Goal: Transaction & Acquisition: Purchase product/service

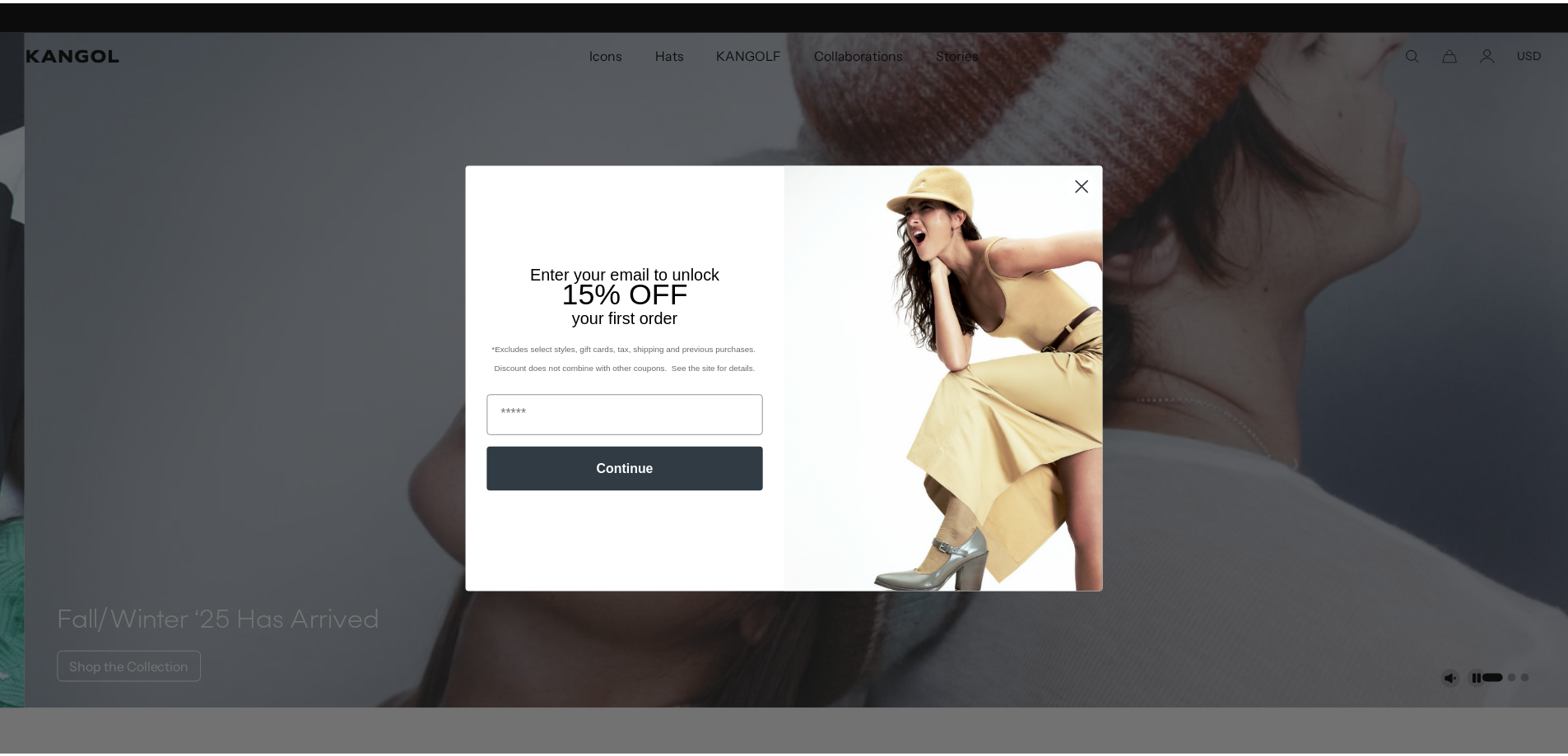
scroll to position [0, 339]
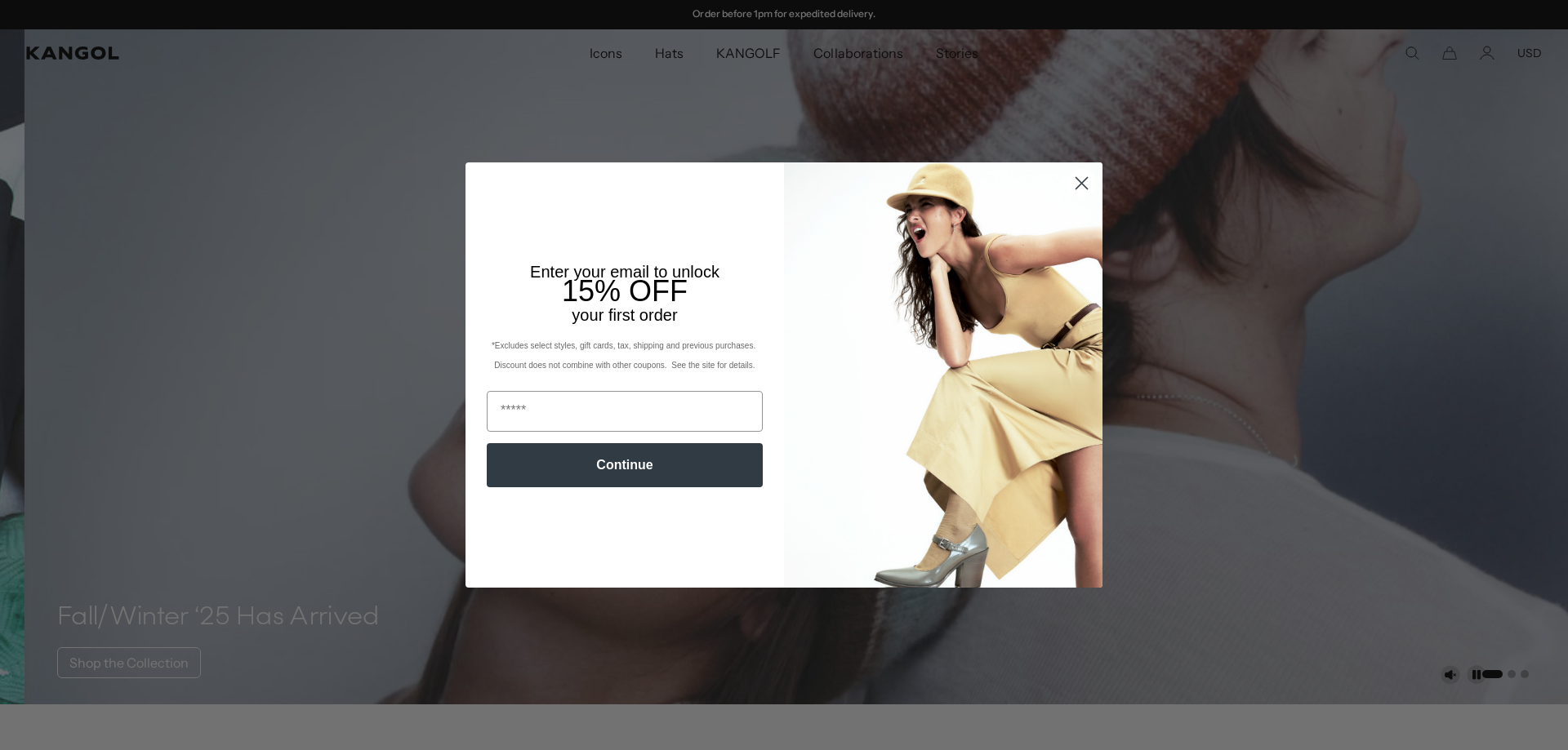
drag, startPoint x: 0, startPoint y: 0, endPoint x: 1074, endPoint y: 186, distance: 1090.0
click at [1076, 186] on icon "Close dialog" at bounding box center [1082, 183] width 11 height 11
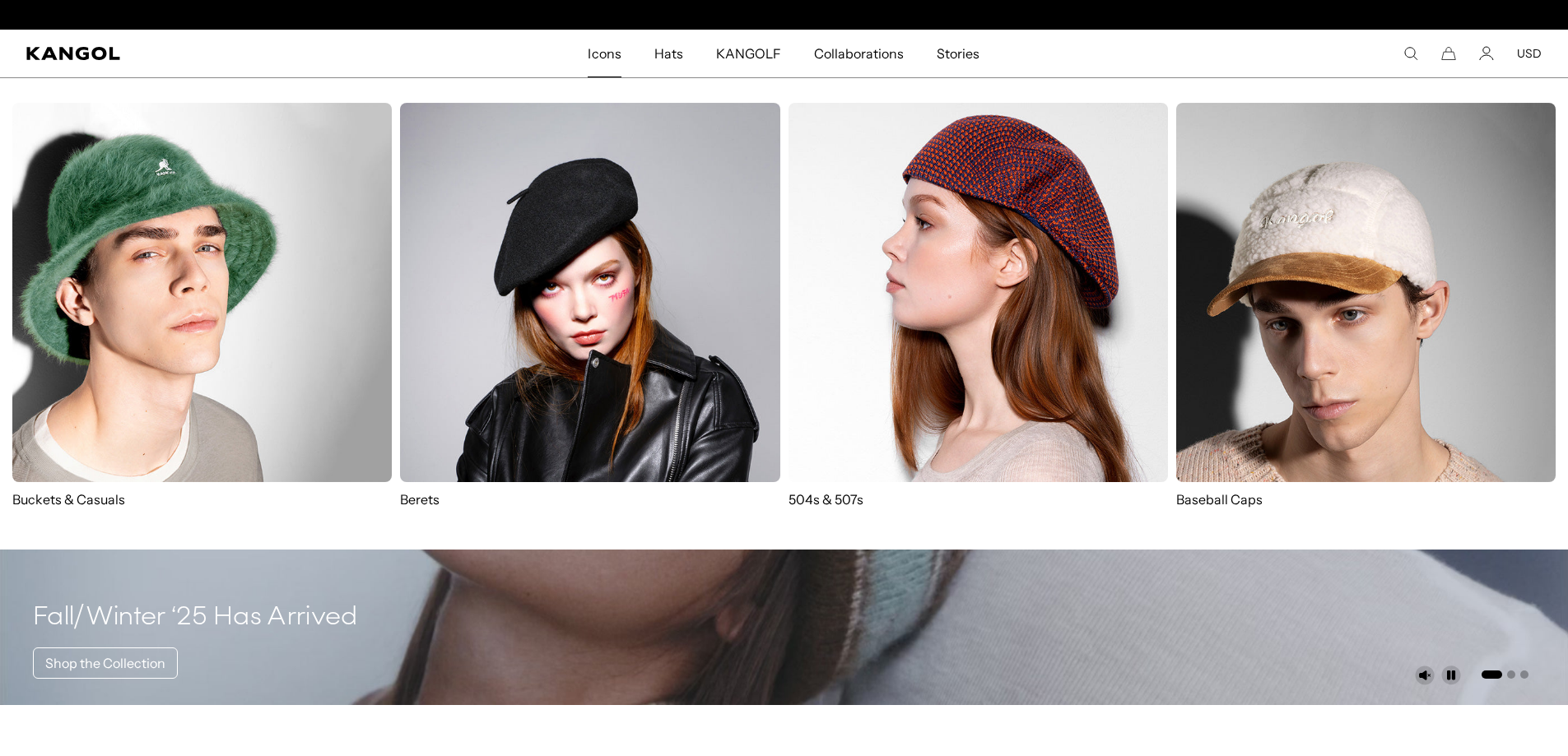
scroll to position [0, 0]
click at [888, 289] on img at bounding box center [979, 292] width 380 height 379
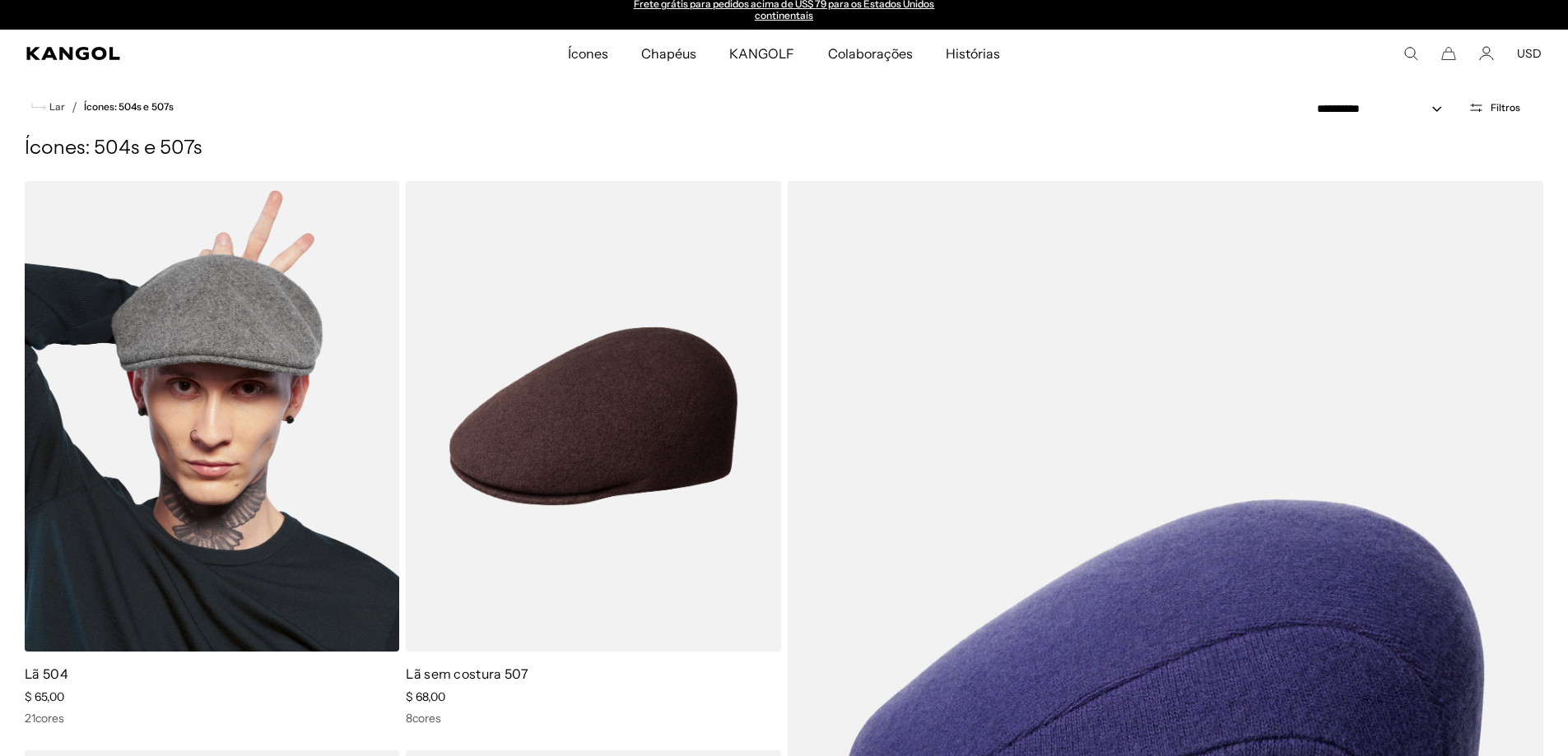
click at [135, 364] on img at bounding box center [212, 416] width 375 height 470
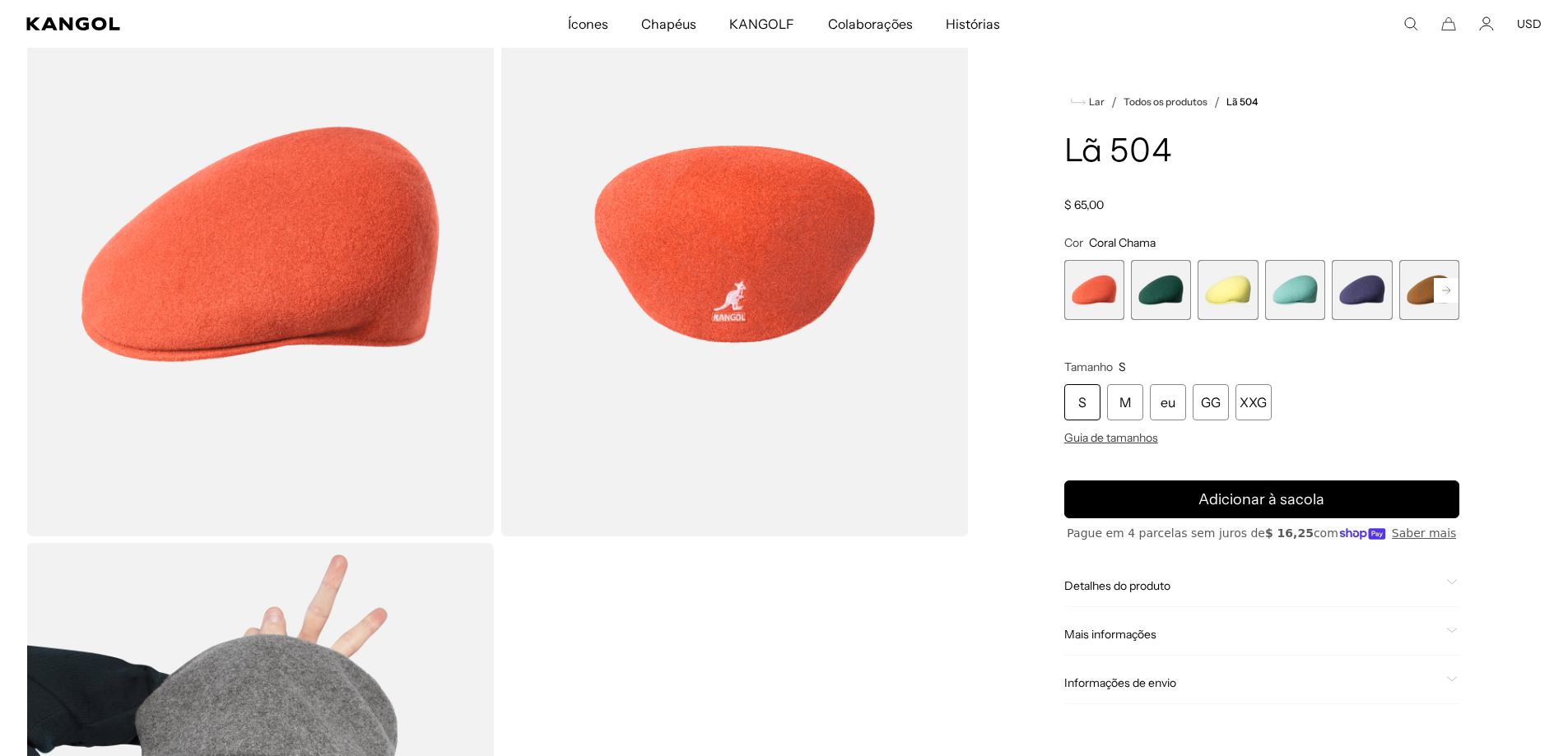
click at [1455, 293] on rect at bounding box center [1446, 290] width 25 height 25
click at [1365, 299] on span "6 de 21" at bounding box center [1362, 289] width 60 height 60
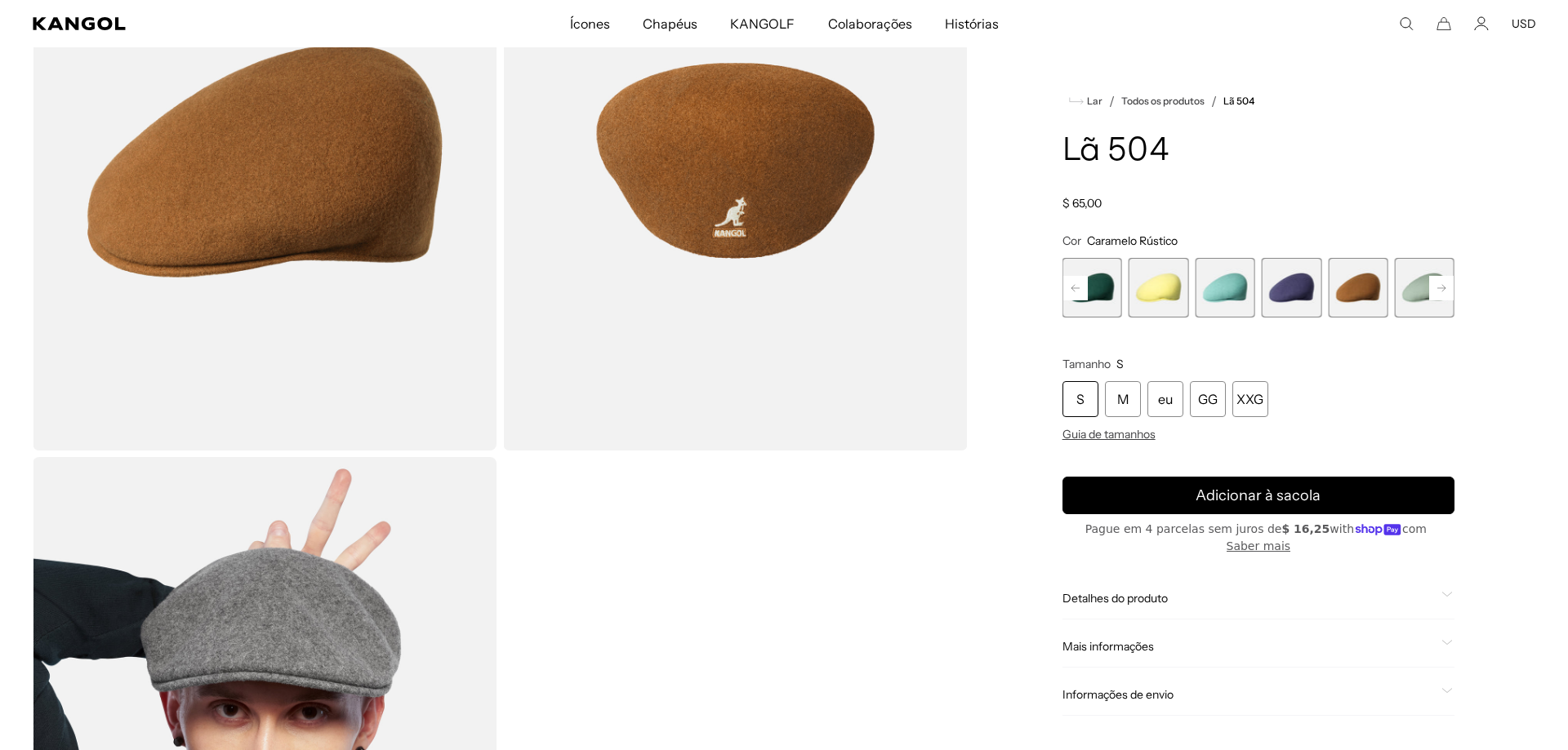
scroll to position [0, 337]
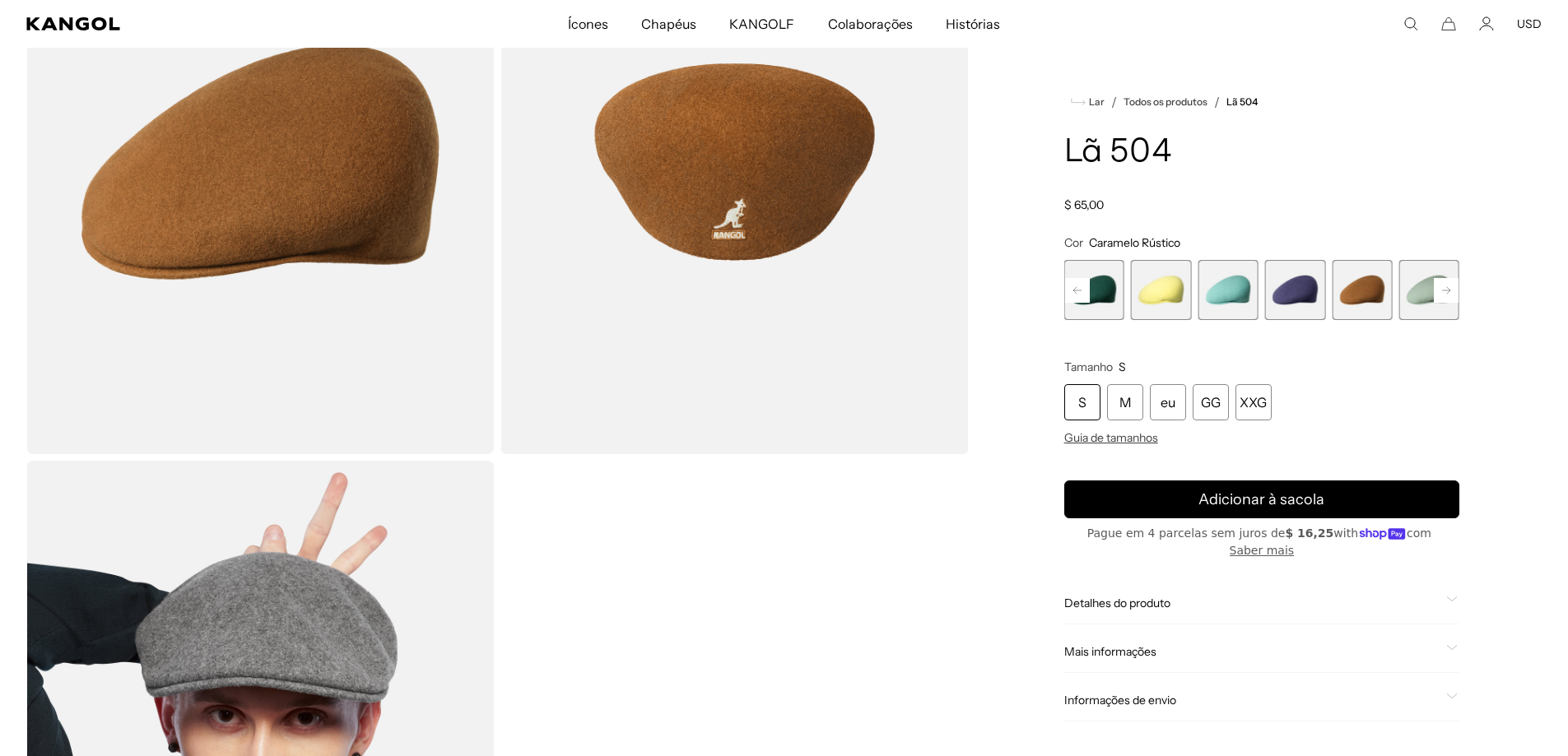
click at [739, 201] on img "Visualizador de galeria" at bounding box center [734, 162] width 468 height 584
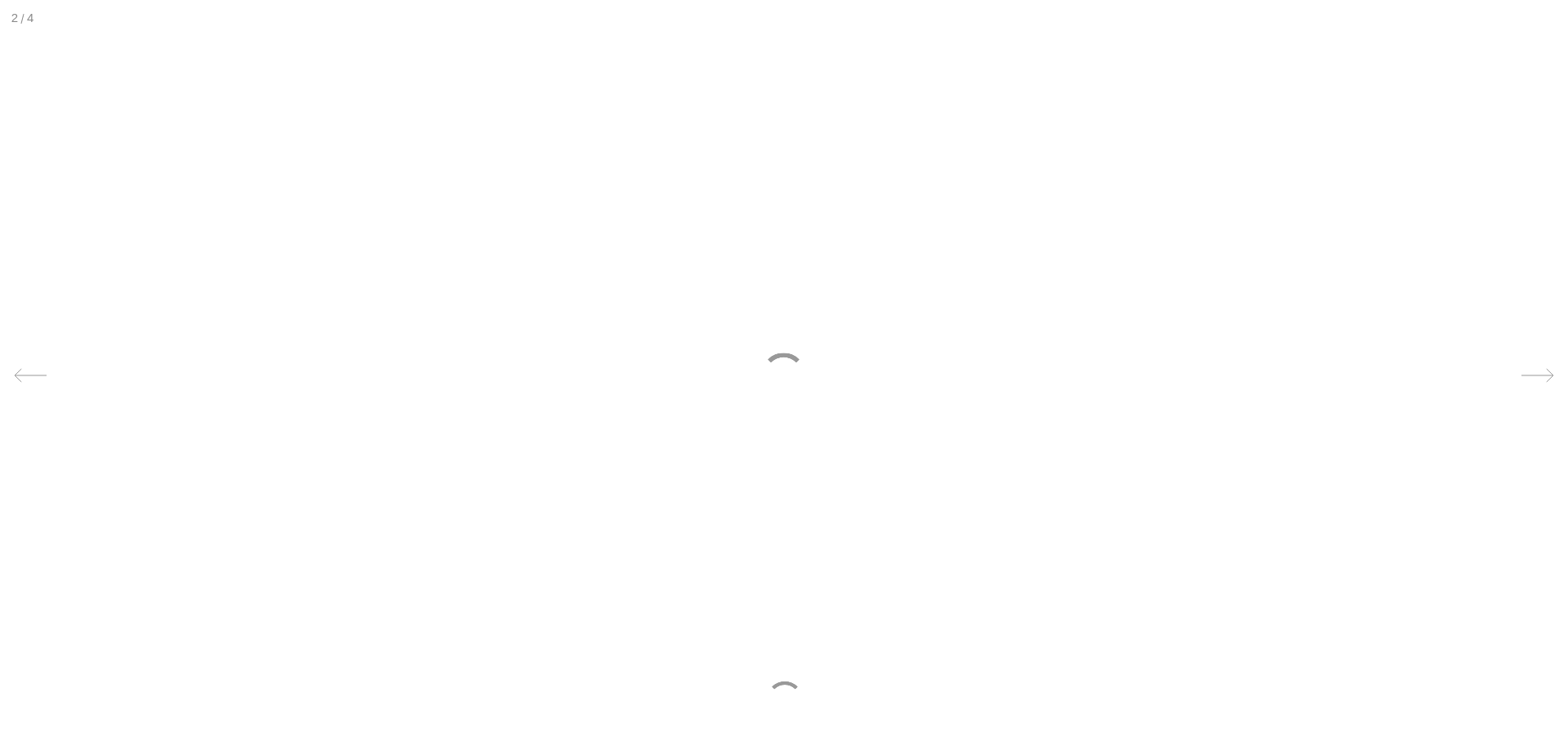
scroll to position [0, 0]
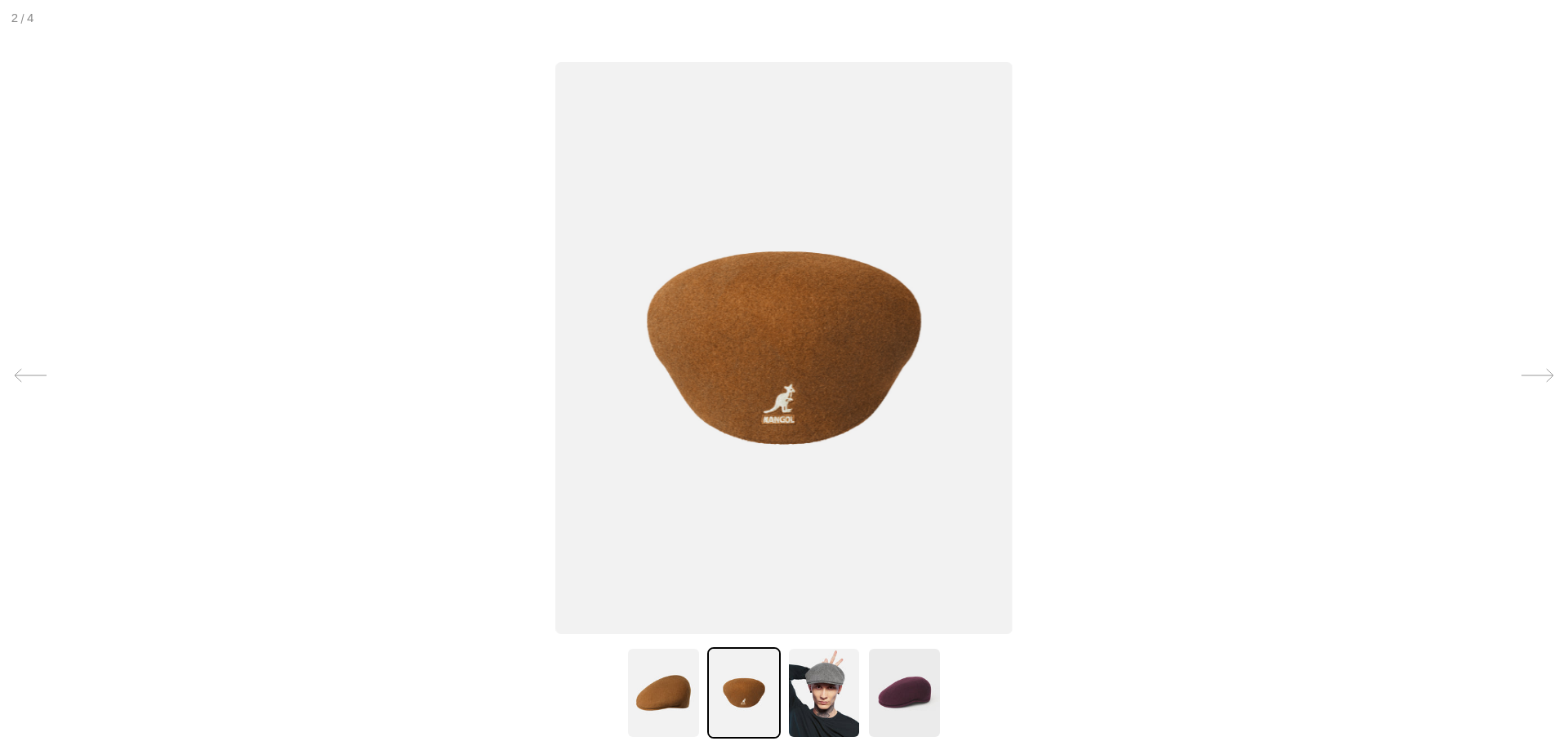
click at [768, 411] on img at bounding box center [784, 348] width 456 height 572
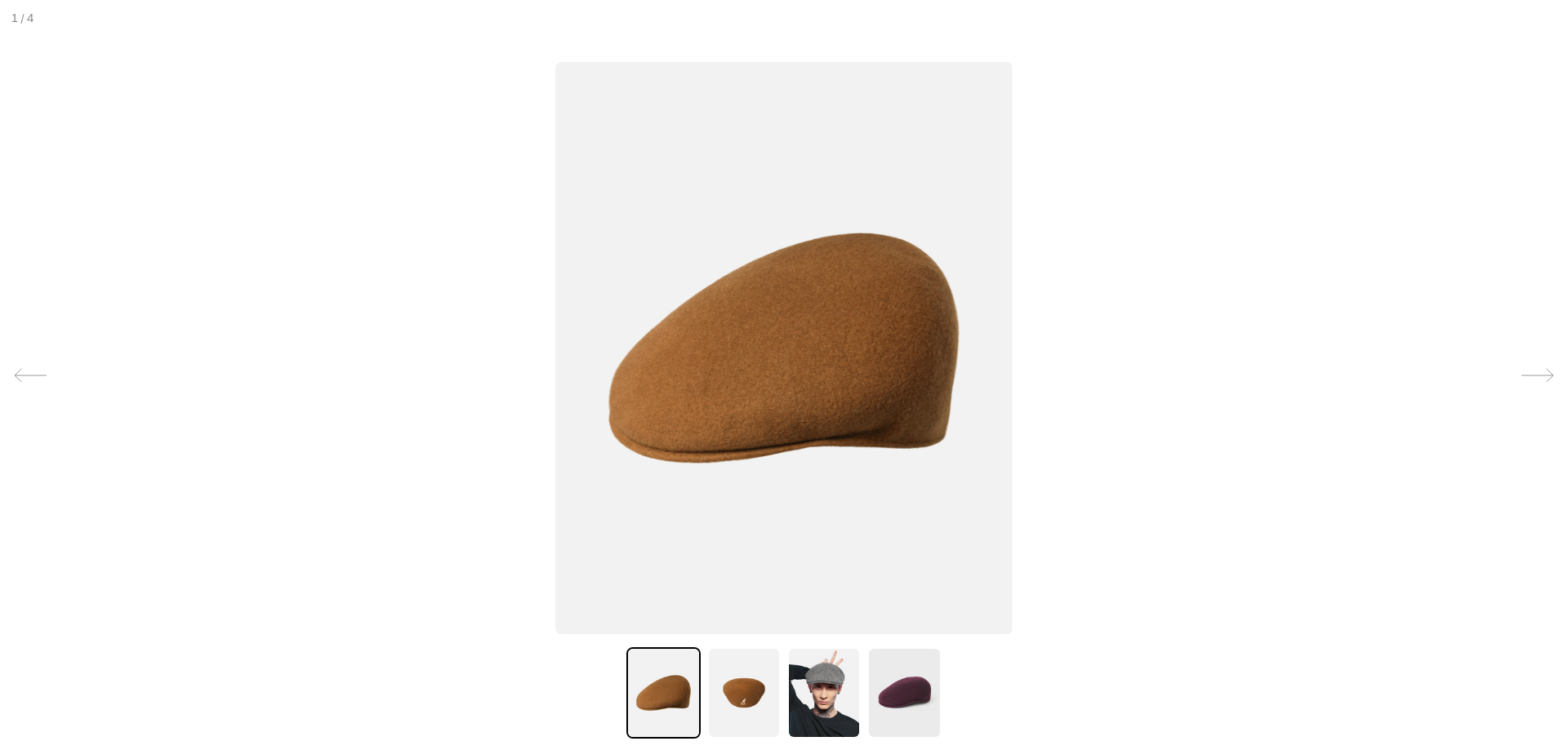
scroll to position [0, 337]
click at [897, 410] on img at bounding box center [784, 348] width 456 height 572
click at [726, 688] on img at bounding box center [744, 693] width 73 height 91
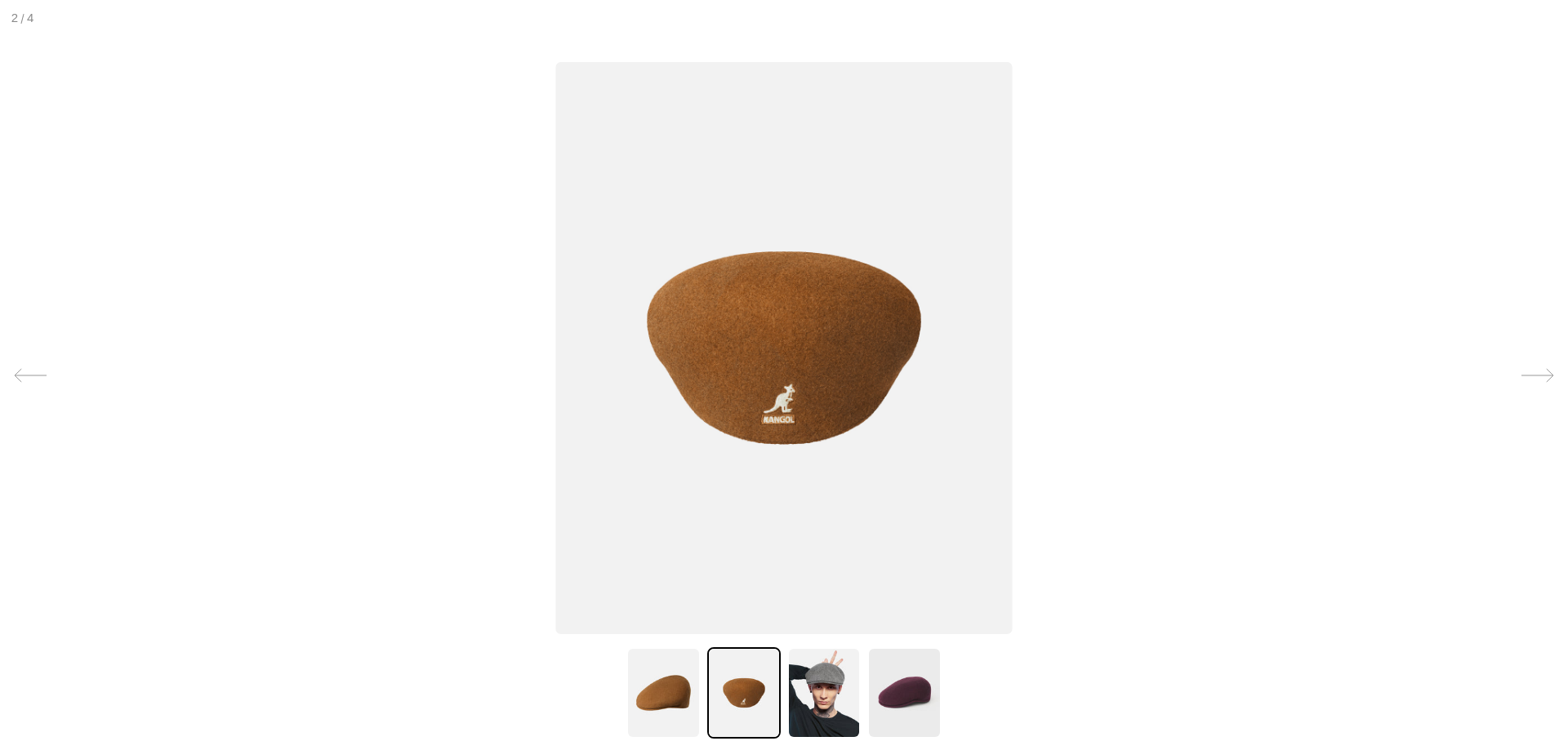
scroll to position [0, 0]
click at [757, 391] on img at bounding box center [784, 348] width 456 height 572
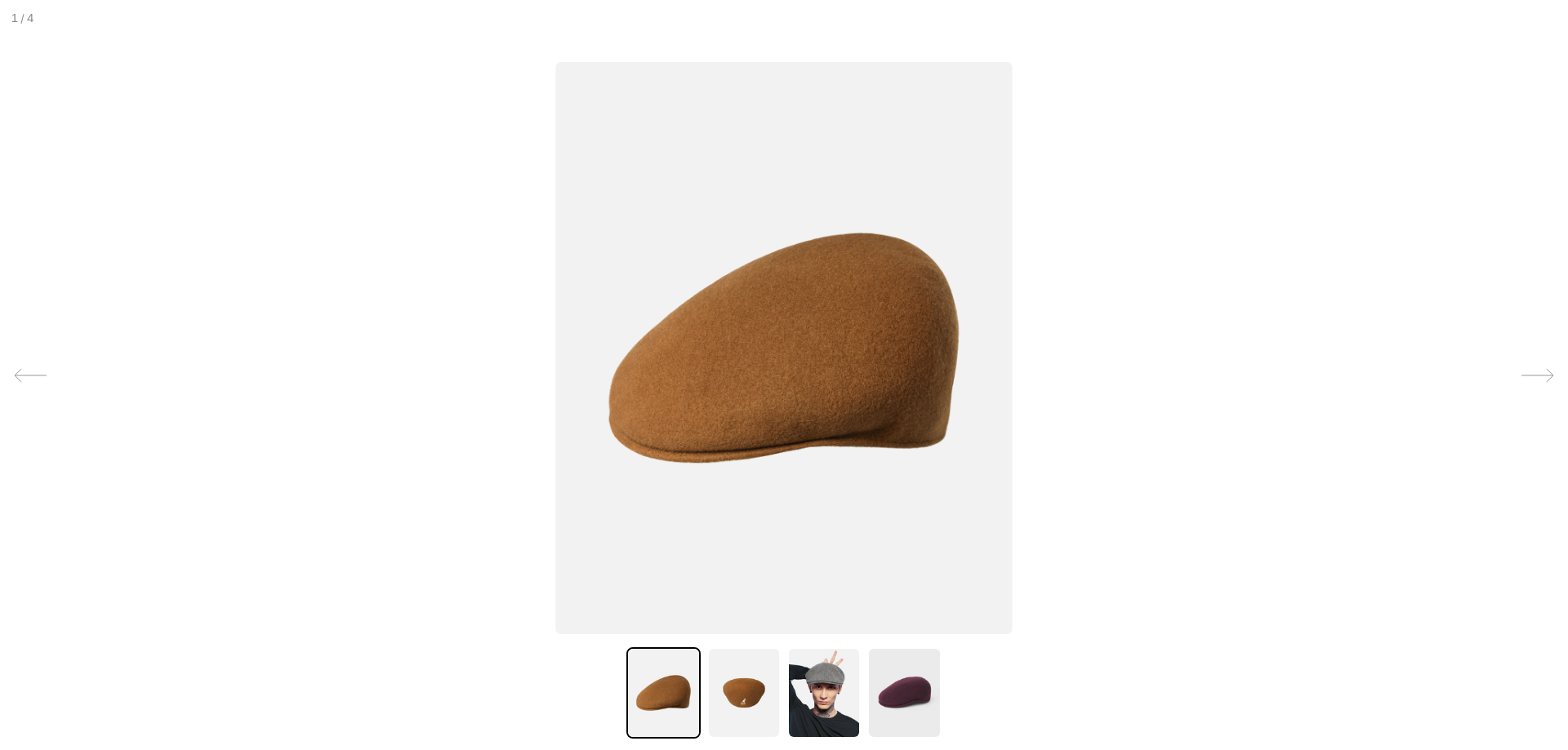
click at [798, 413] on img at bounding box center [784, 348] width 456 height 572
click at [555, 431] on img at bounding box center [784, 348] width 456 height 572
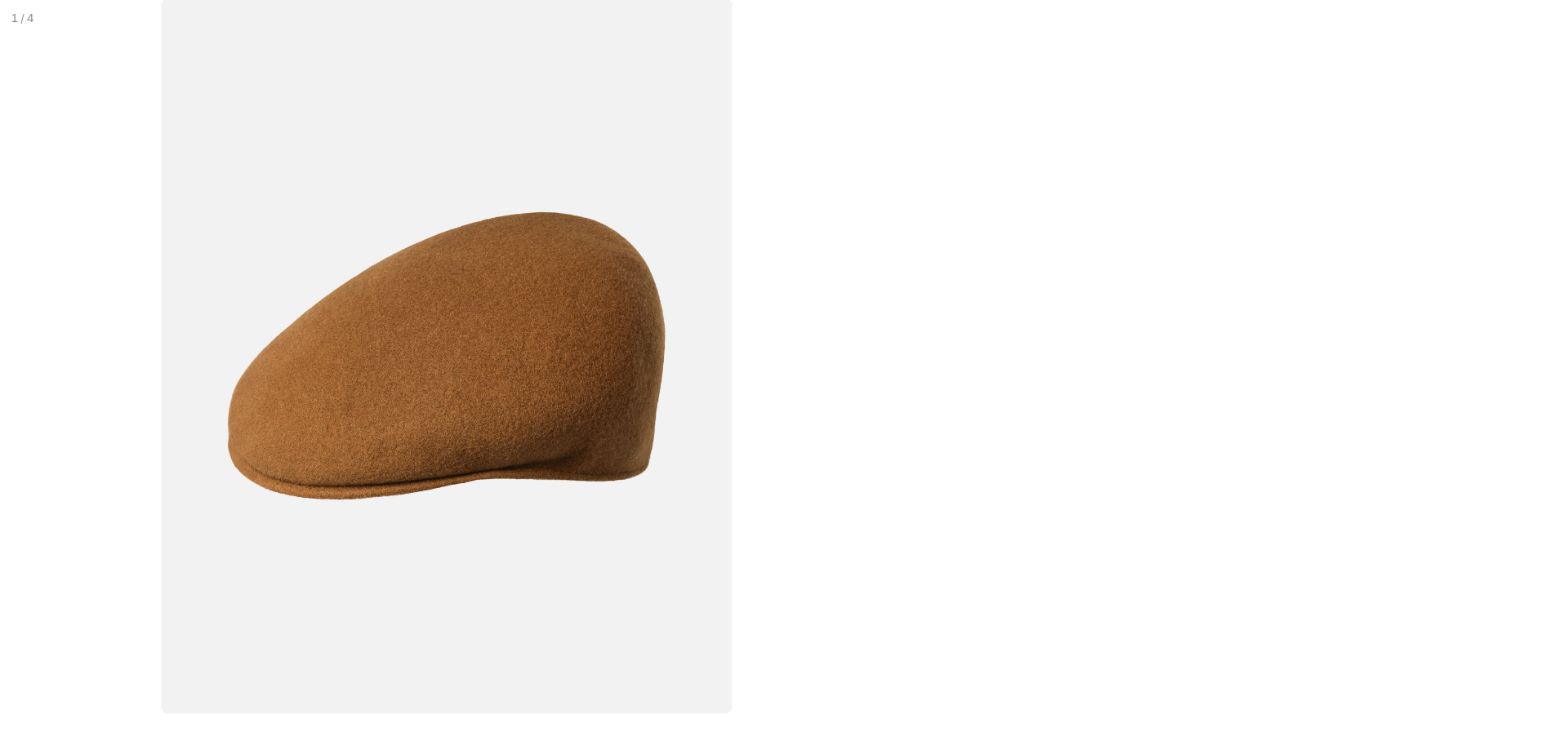
click at [702, 414] on img at bounding box center [446, 356] width 571 height 715
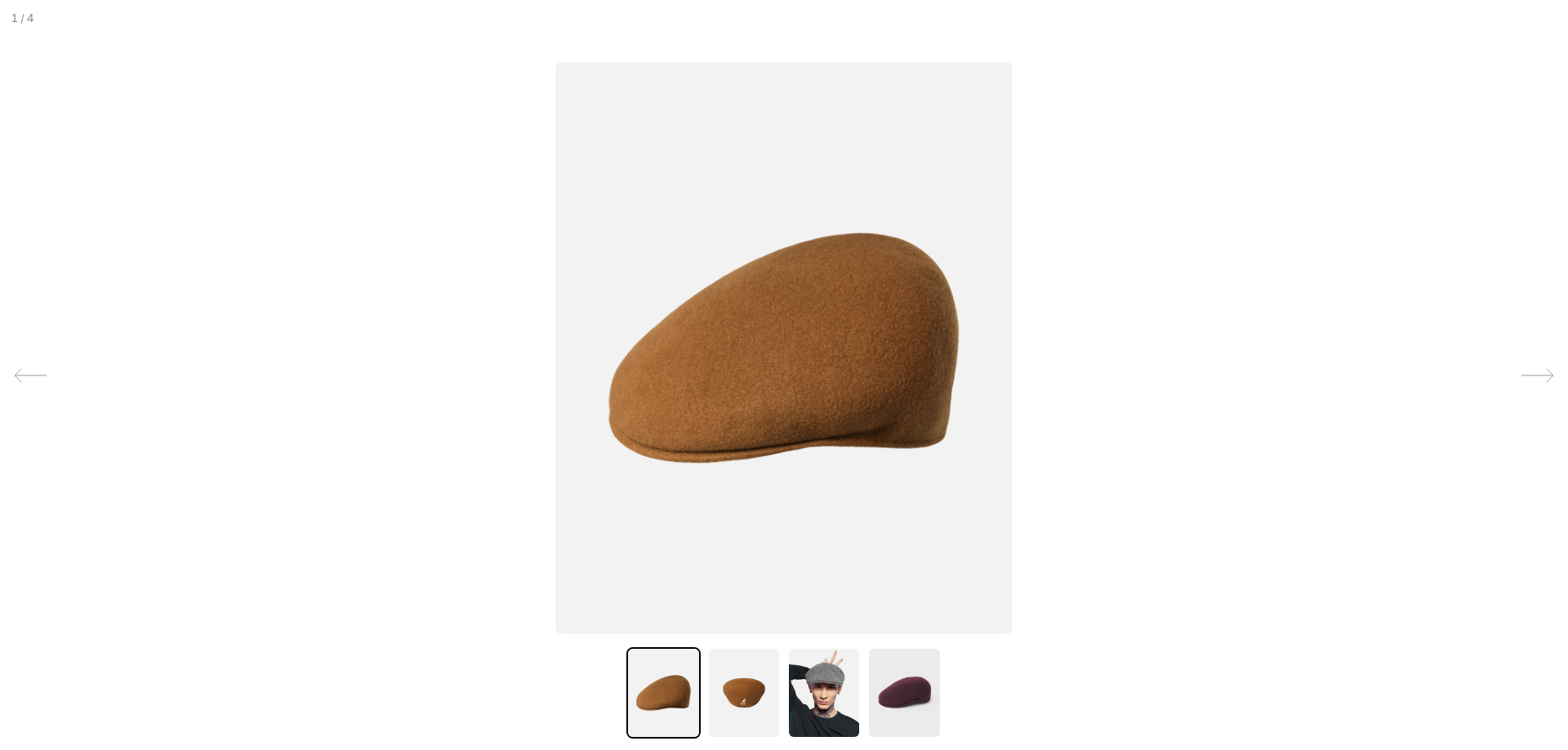
click at [702, 414] on img at bounding box center [784, 348] width 456 height 572
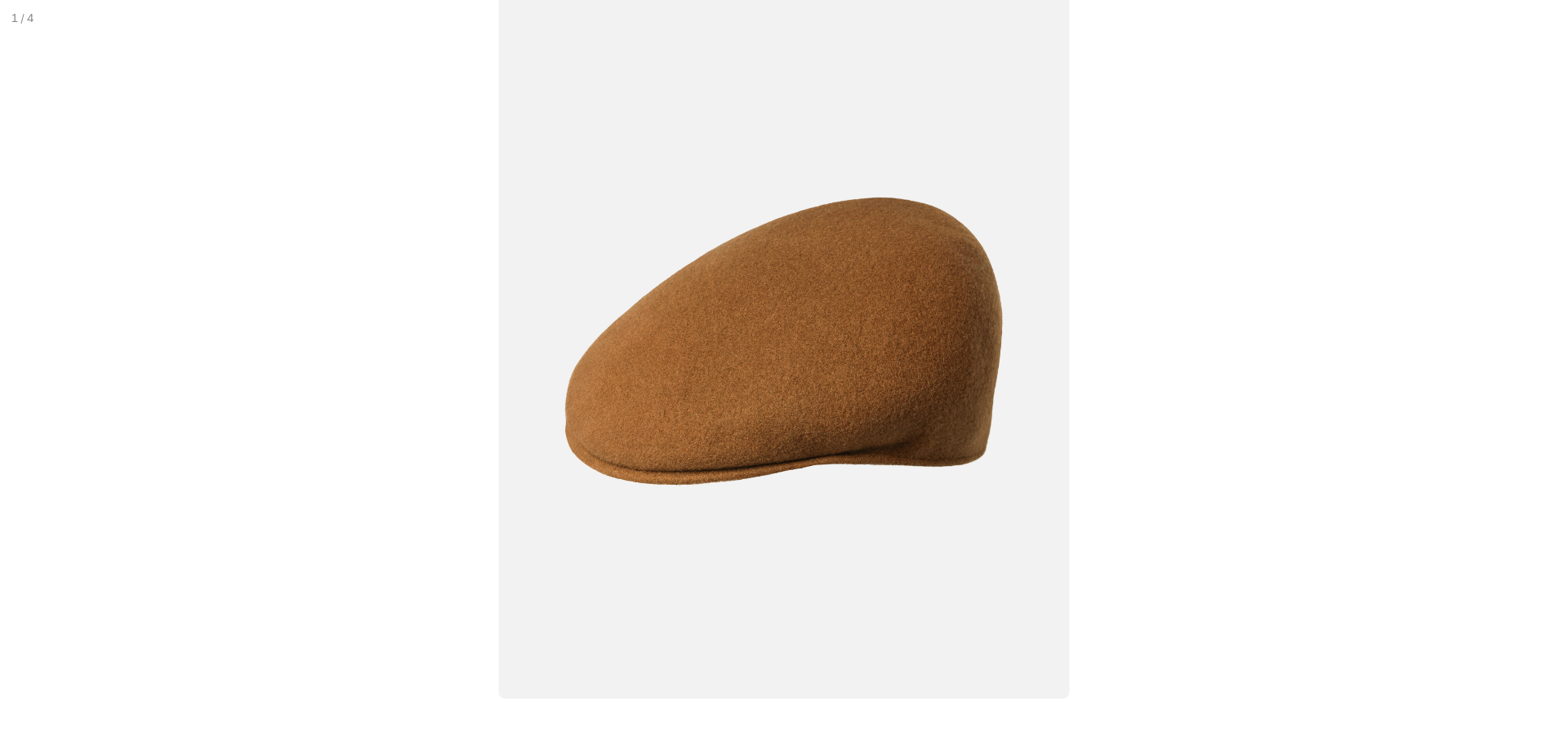
click at [1094, 316] on div at bounding box center [784, 375] width 1961 height 938
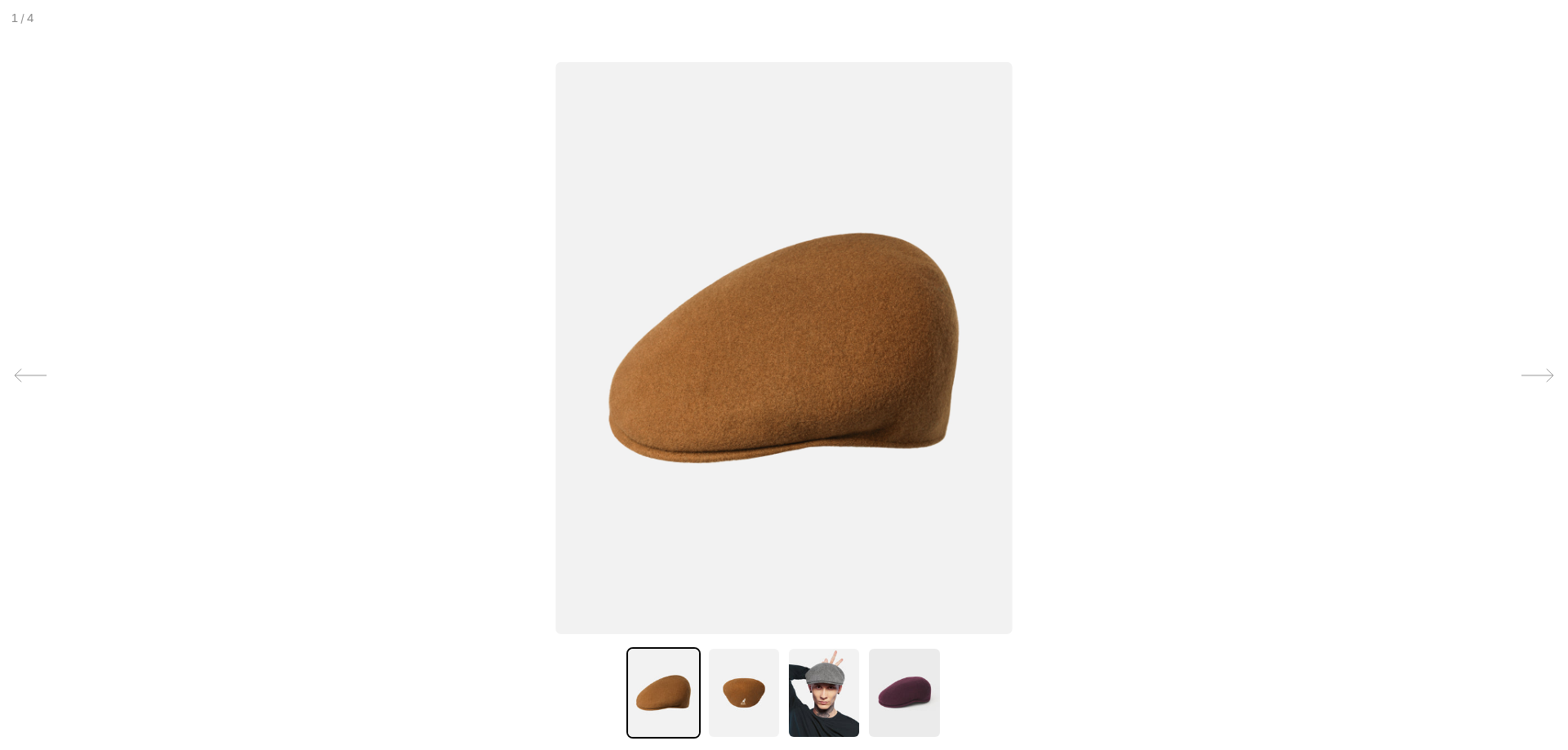
scroll to position [0, 337]
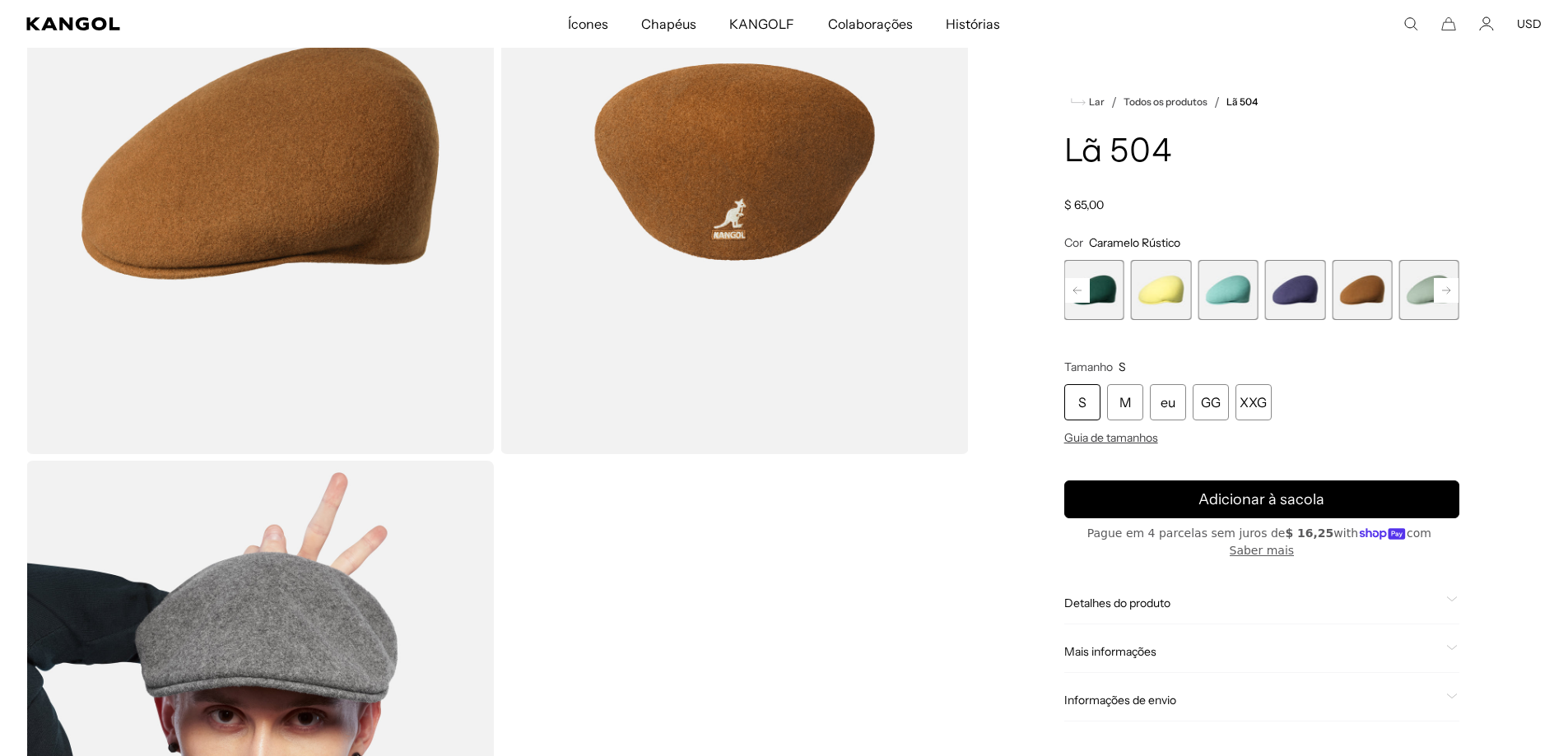
click at [728, 204] on img "Visualizador de galeria" at bounding box center [734, 162] width 468 height 584
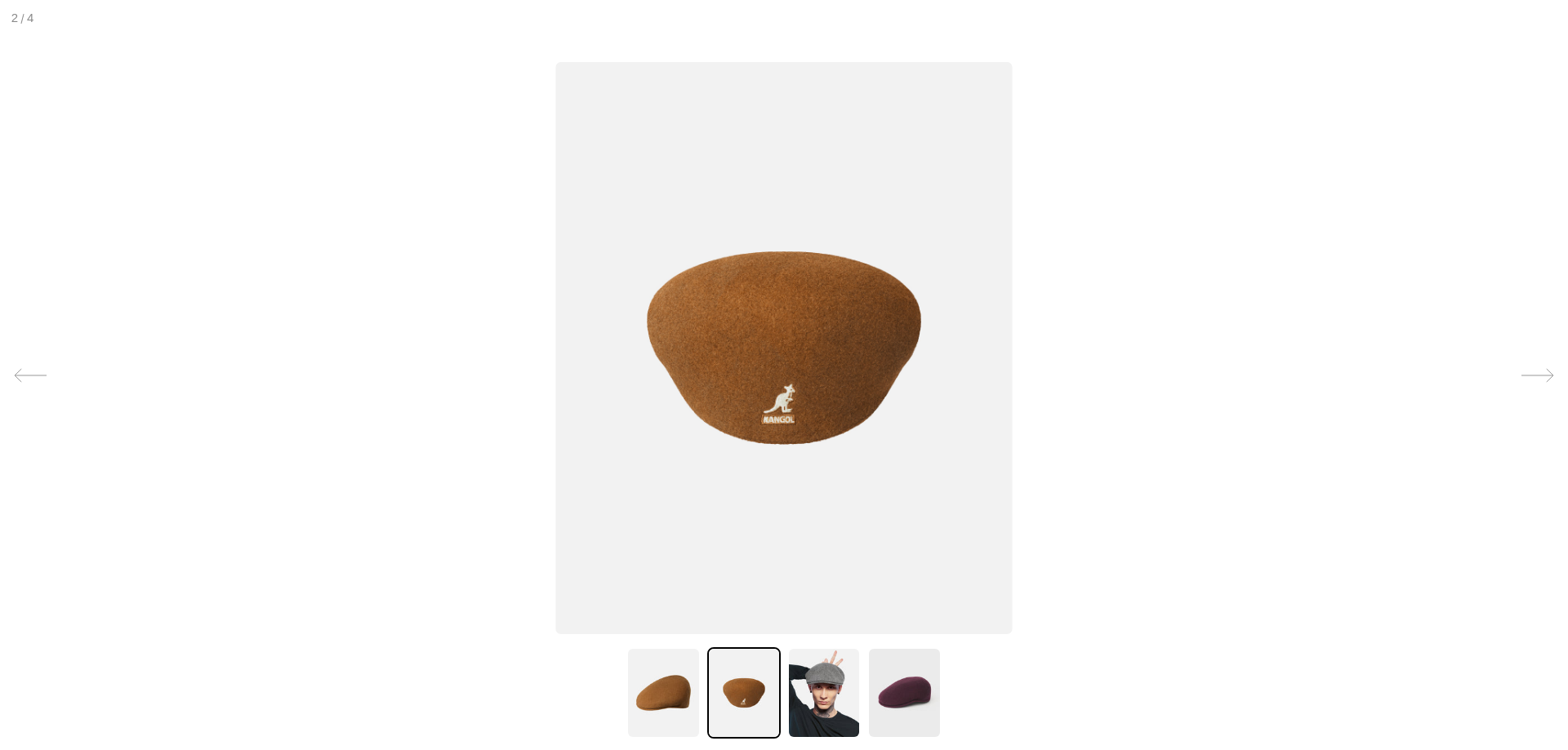
click at [804, 386] on img at bounding box center [784, 348] width 456 height 572
